Goal: Use online tool/utility: Use online tool/utility

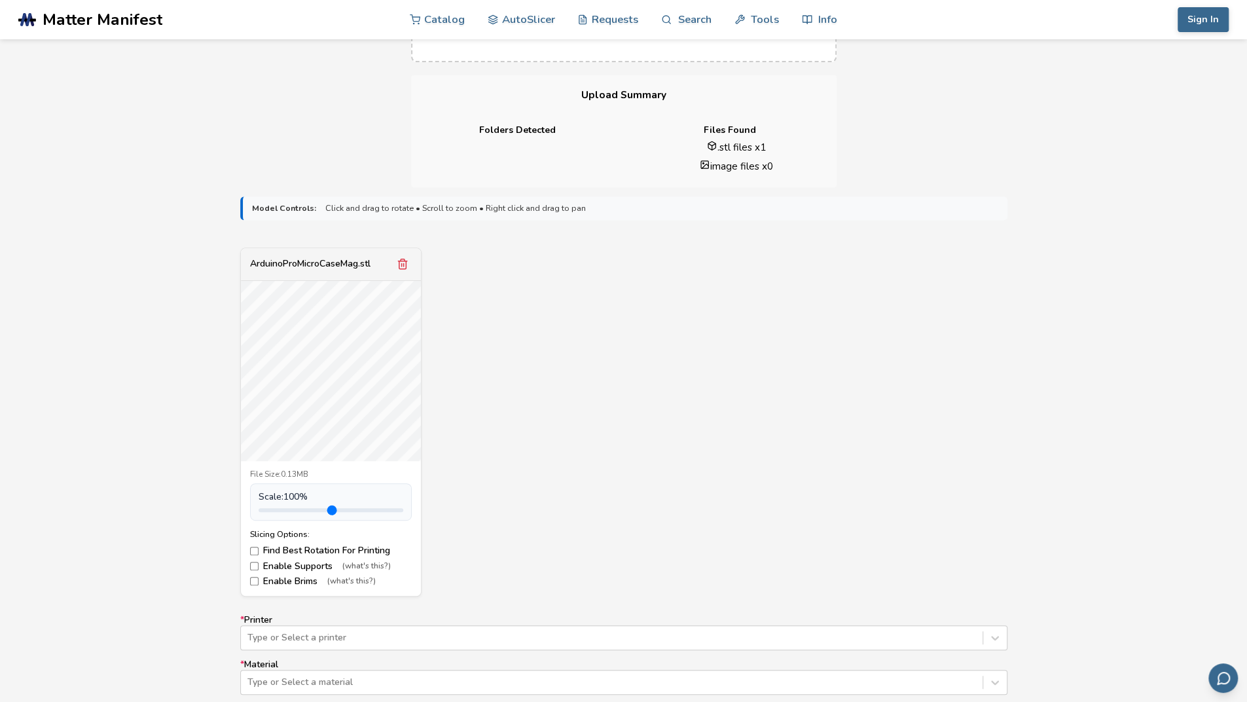
scroll to position [458, 0]
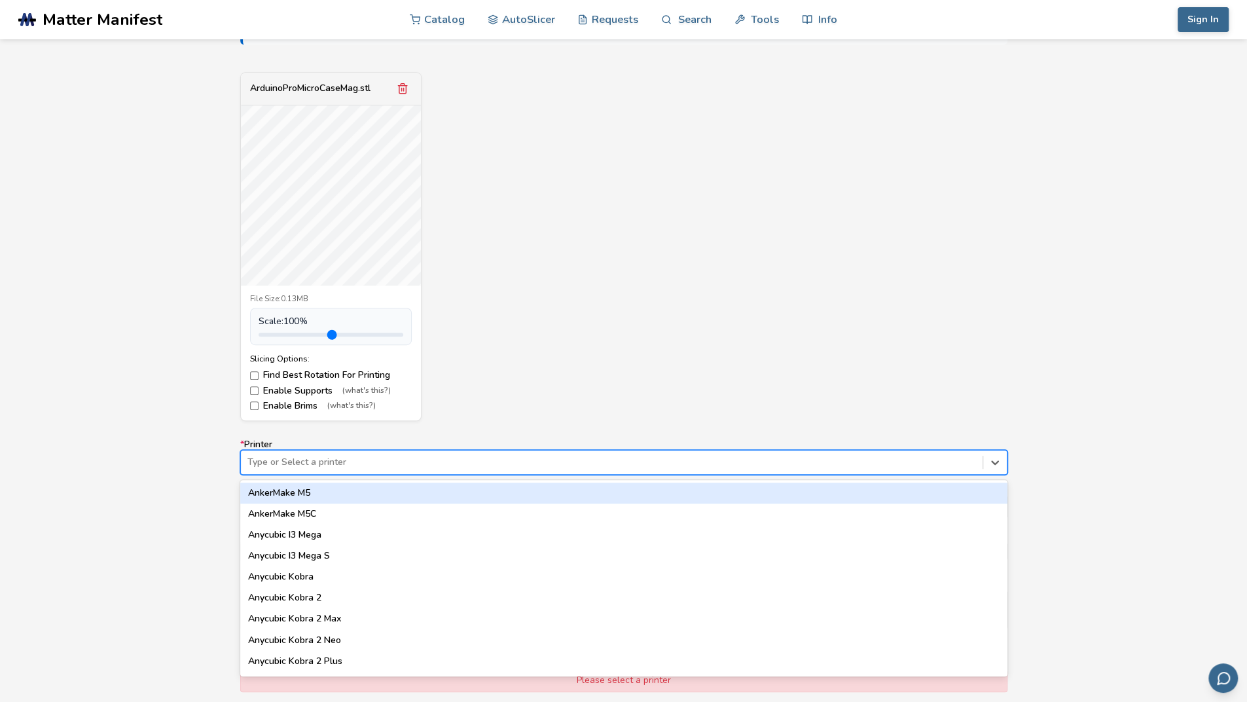
click at [332, 463] on div at bounding box center [611, 461] width 728 height 13
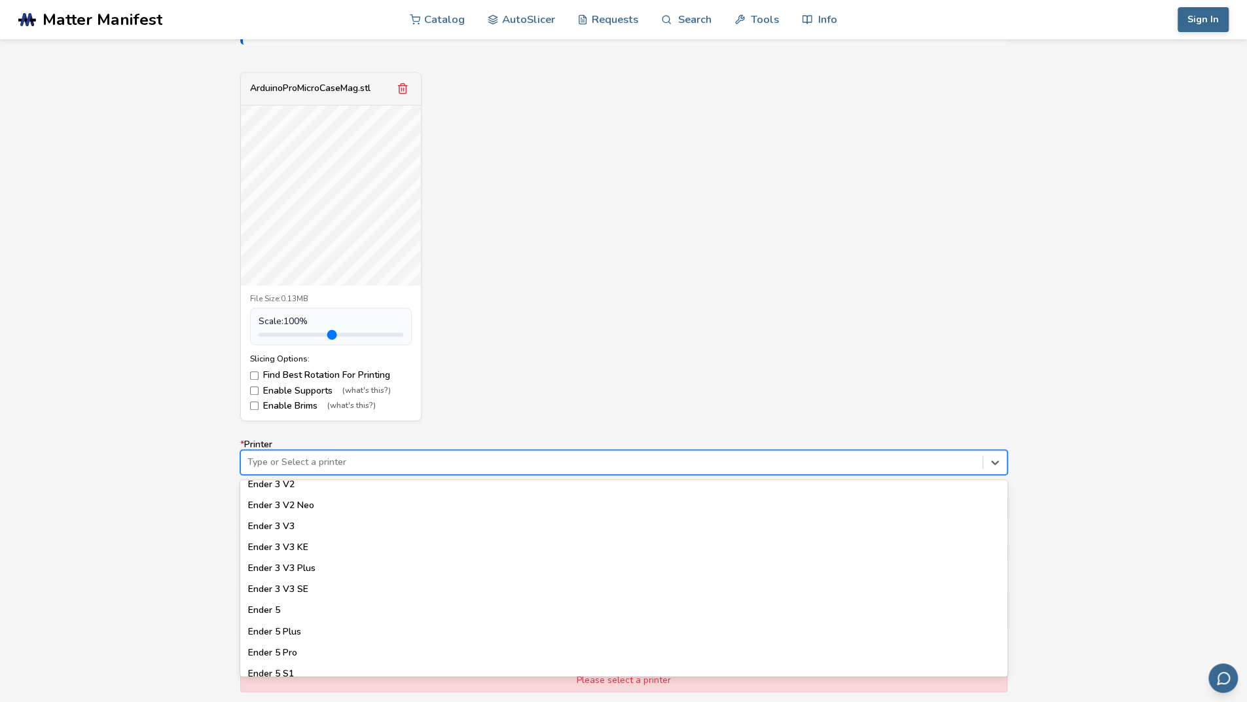
scroll to position [982, 0]
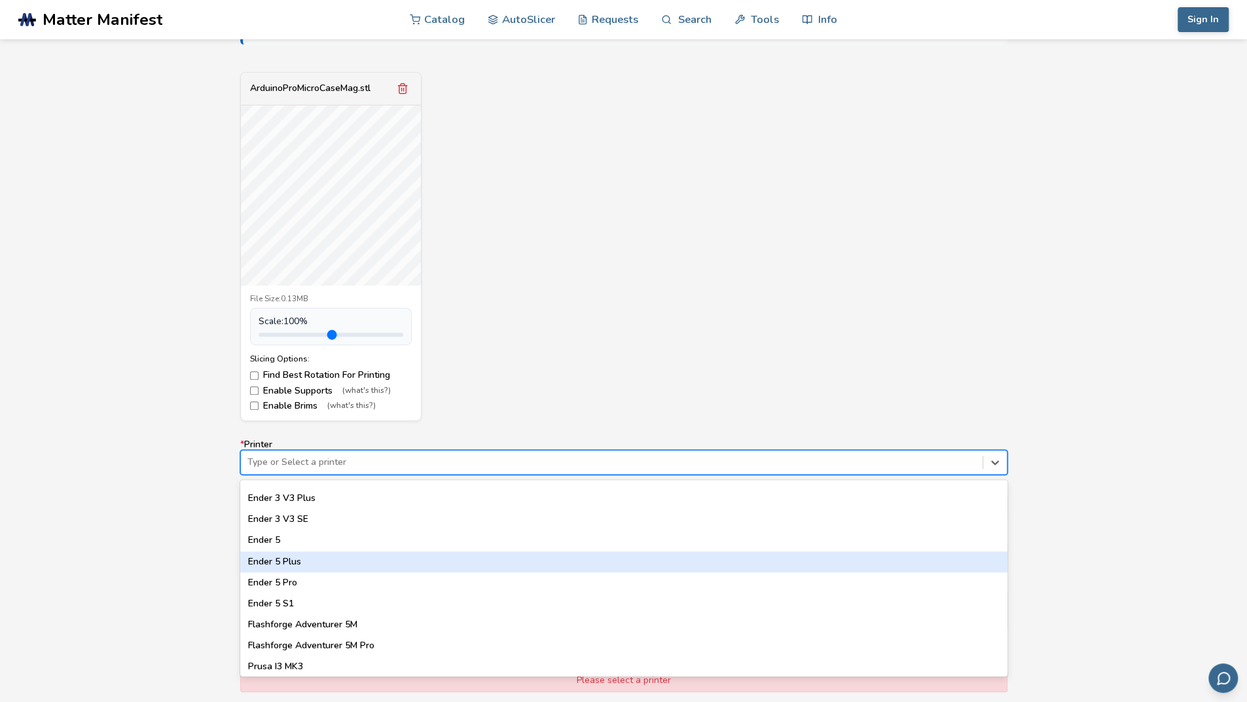
click at [272, 564] on div "Ender 5 Plus" at bounding box center [623, 561] width 767 height 21
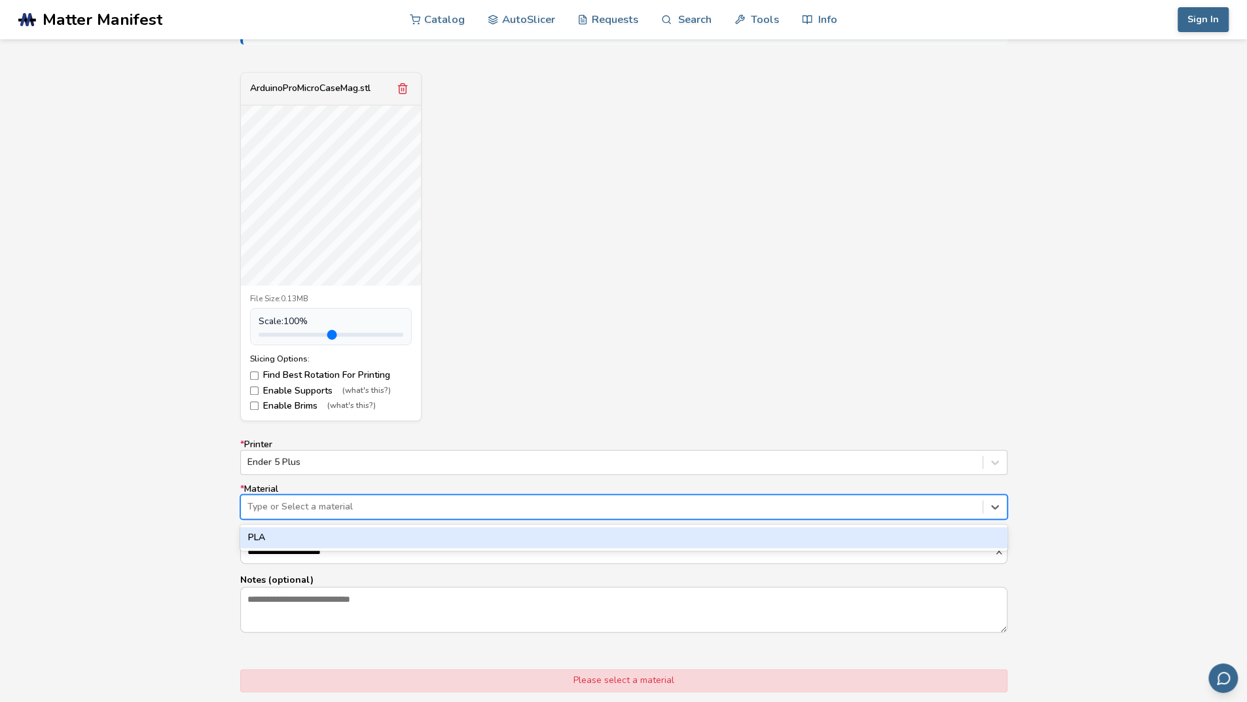
click at [285, 503] on div at bounding box center [611, 506] width 728 height 13
click at [264, 543] on div "PLA" at bounding box center [623, 537] width 767 height 21
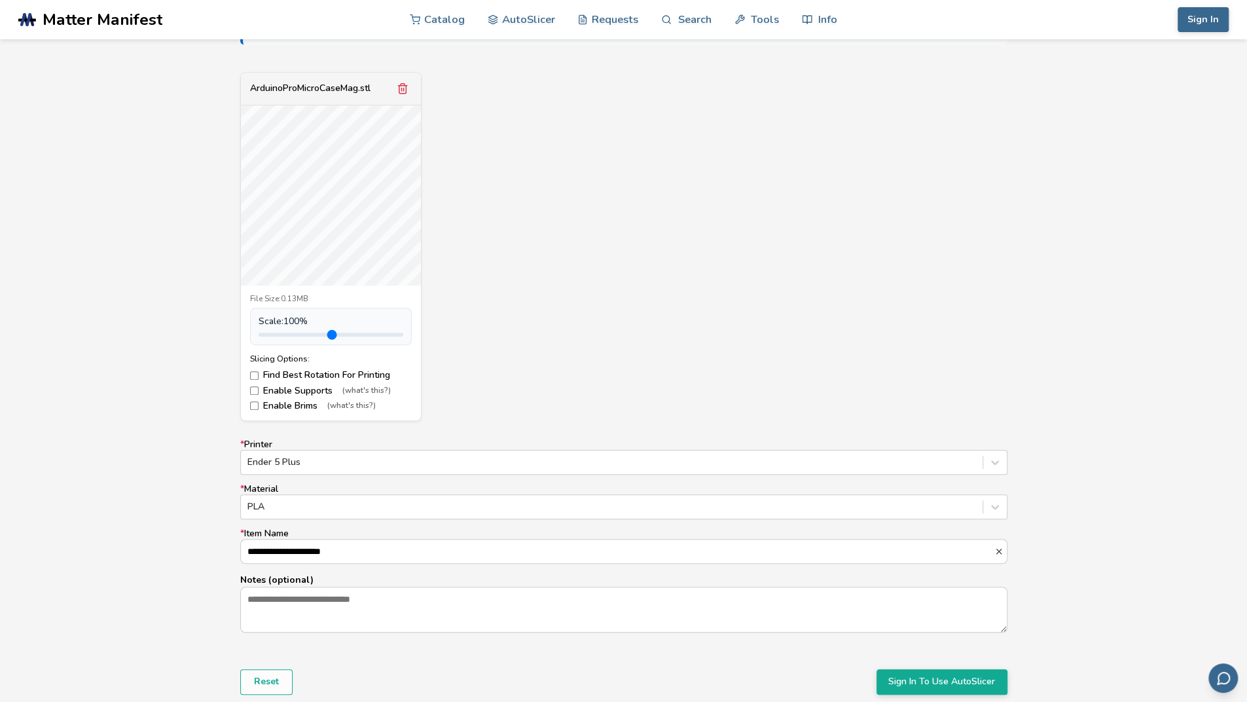
click at [283, 402] on label "Enable Brims (what's this?)" at bounding box center [331, 406] width 162 height 10
click at [278, 370] on label "Find Best Rotation For Printing" at bounding box center [331, 375] width 162 height 10
click at [268, 378] on label "Find Best Rotation For Printing" at bounding box center [331, 375] width 162 height 10
click at [276, 376] on label "Find Best Rotation For Printing" at bounding box center [331, 375] width 162 height 10
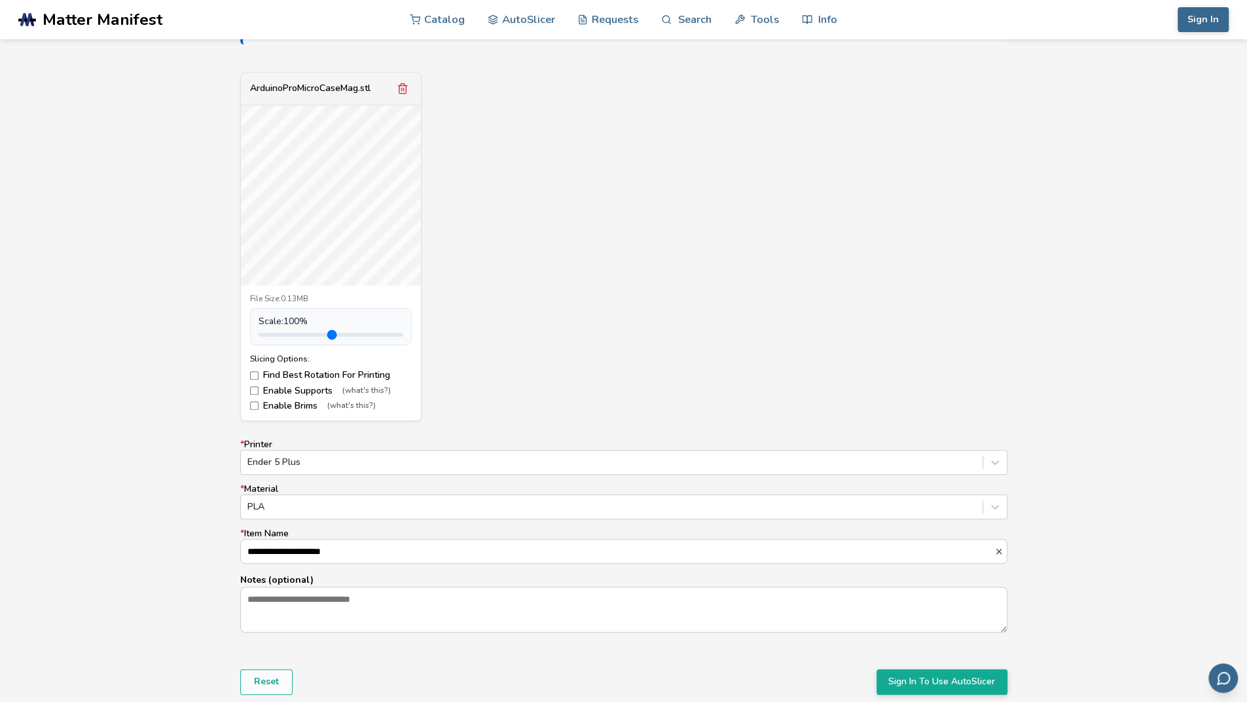
click at [274, 390] on label "Enable Supports (what's this?)" at bounding box center [331, 390] width 162 height 10
click at [279, 410] on label "Enable Brims (what's this?)" at bounding box center [331, 406] width 162 height 10
click at [276, 403] on label "Enable Brims (what's this?)" at bounding box center [331, 406] width 162 height 10
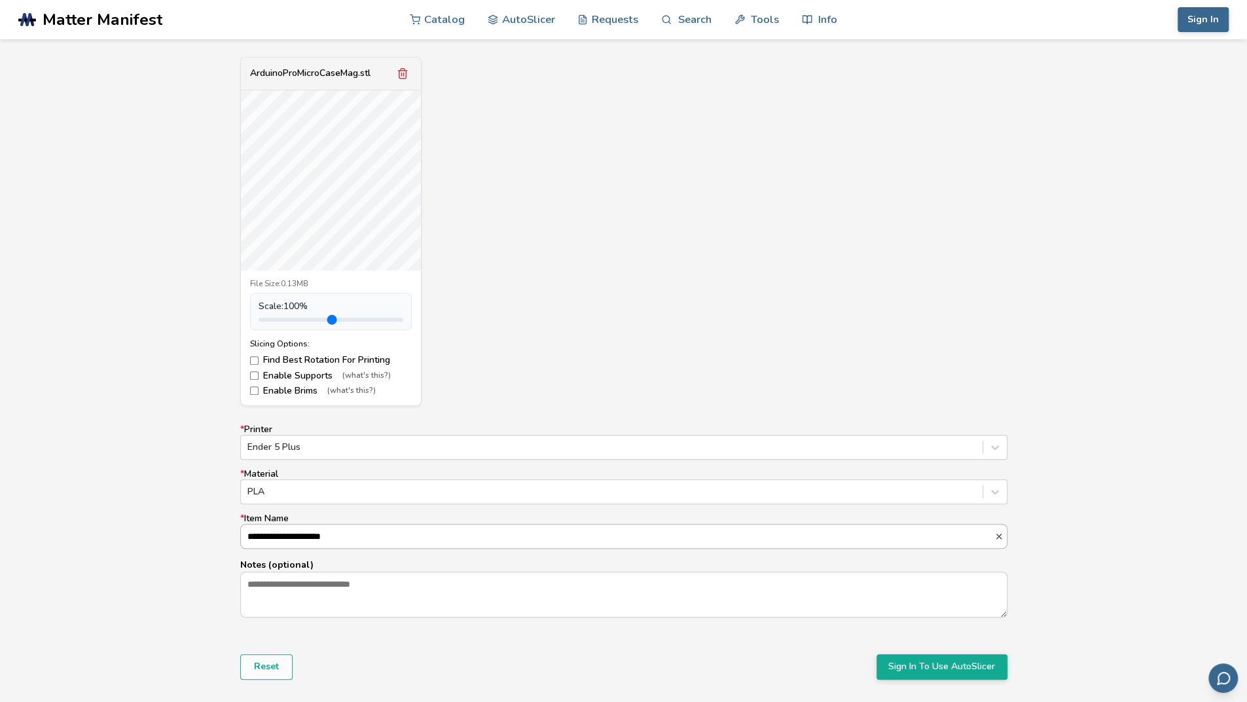
scroll to position [654, 0]
